Goal: Unclear: Browse casually

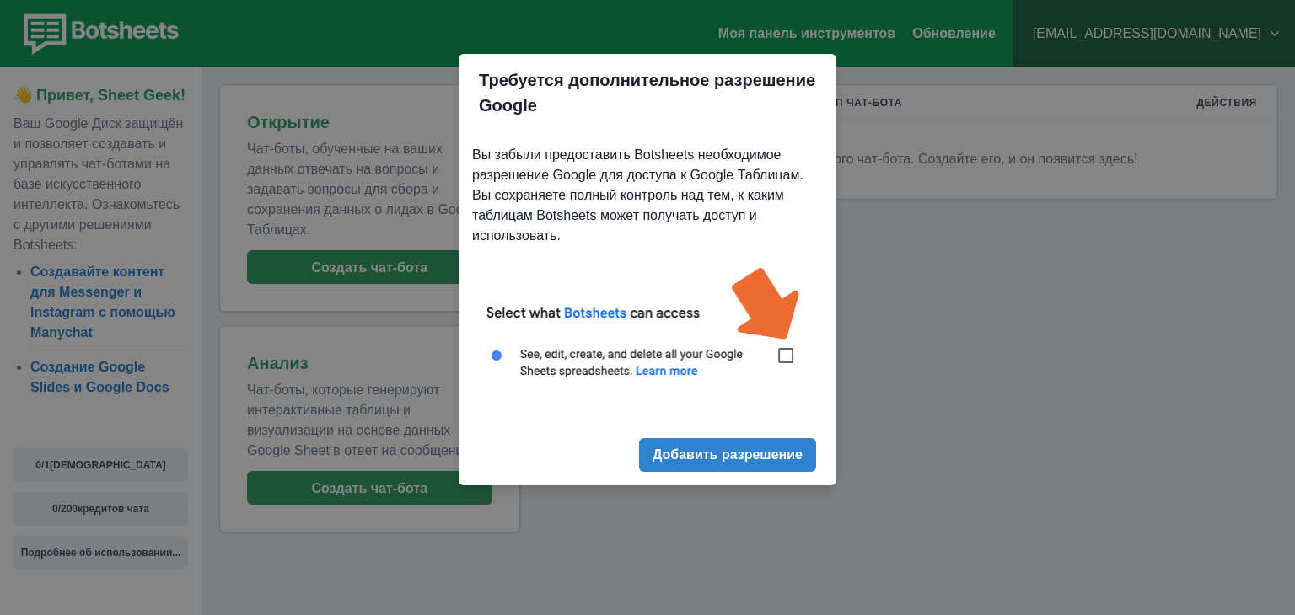
click at [786, 357] on img at bounding box center [647, 332] width 351 height 158
click at [757, 451] on font "Добавить разрешение" at bounding box center [727, 455] width 150 height 14
